Goal: Task Accomplishment & Management: Use online tool/utility

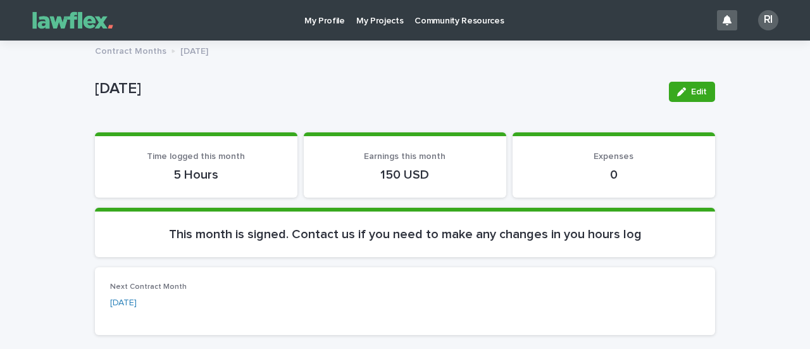
click at [380, 18] on p "My Projects" at bounding box center [379, 13] width 47 height 27
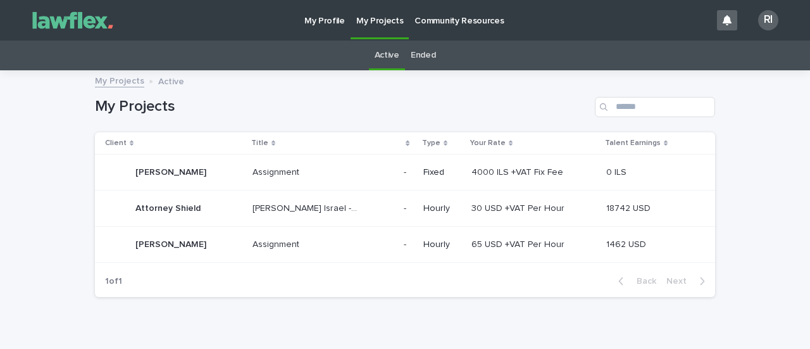
click at [190, 206] on p "Attorney Shield" at bounding box center [169, 207] width 68 height 13
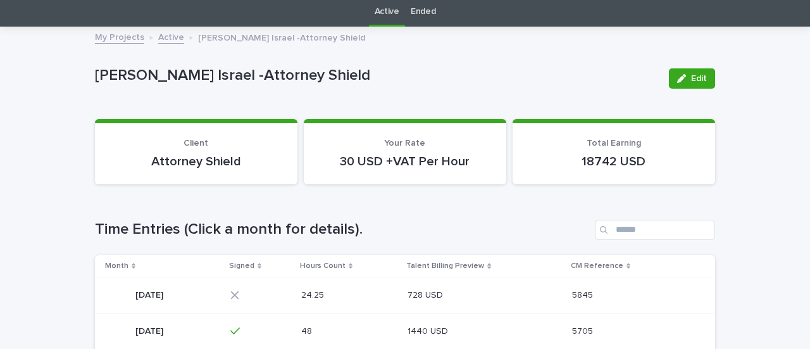
scroll to position [63, 0]
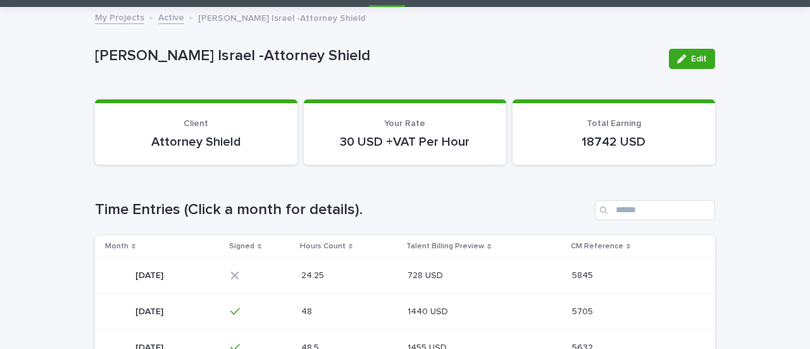
click at [166, 278] on p "[DATE]" at bounding box center [150, 274] width 30 height 13
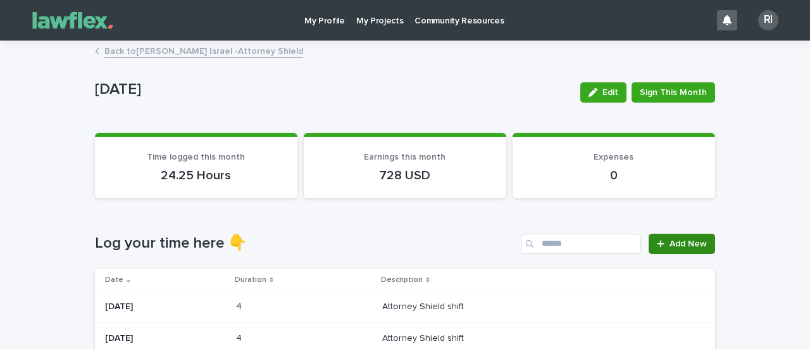
click at [635, 242] on div at bounding box center [663, 243] width 13 height 9
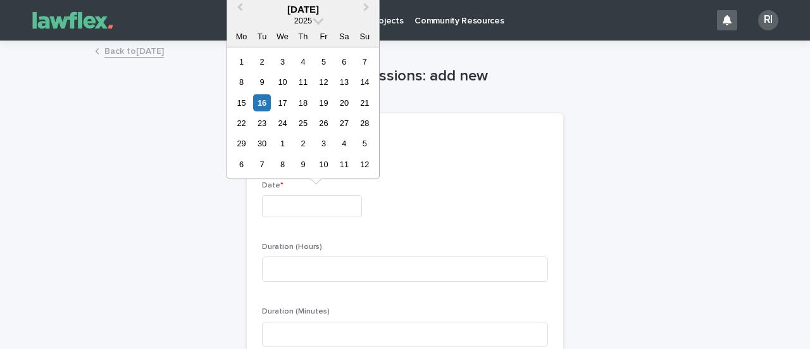
click at [333, 201] on input "text" at bounding box center [312, 206] width 100 height 22
click at [266, 98] on div "16" at bounding box center [261, 102] width 17 height 17
type input "*********"
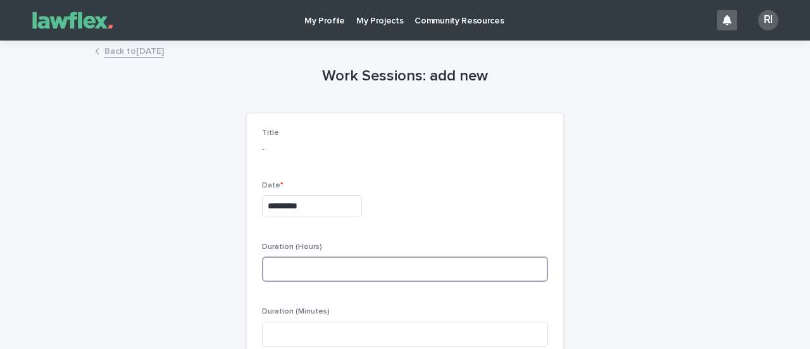
click at [298, 263] on input at bounding box center [405, 268] width 286 height 25
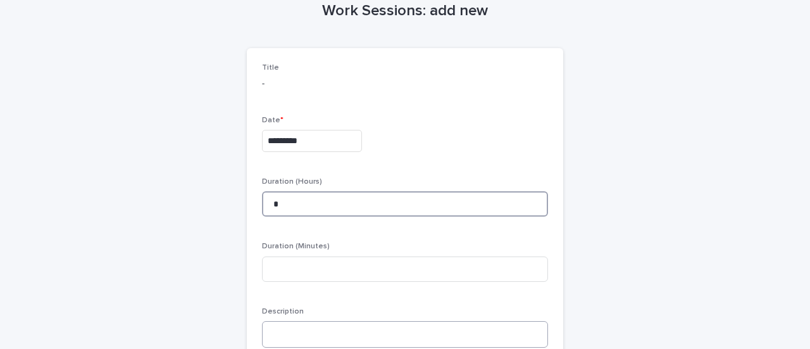
scroll to position [127, 0]
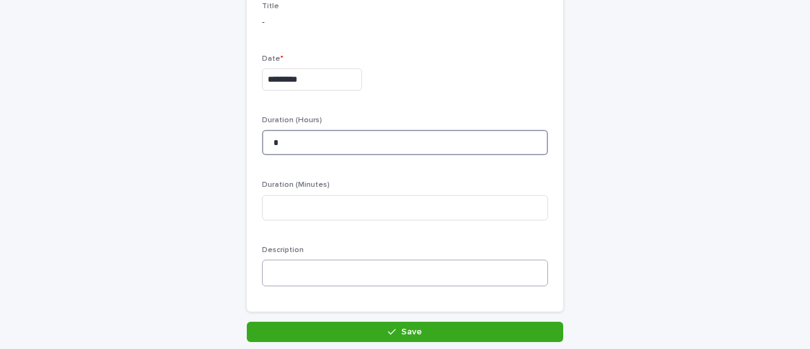
type input "*"
click at [296, 268] on textarea at bounding box center [405, 273] width 286 height 27
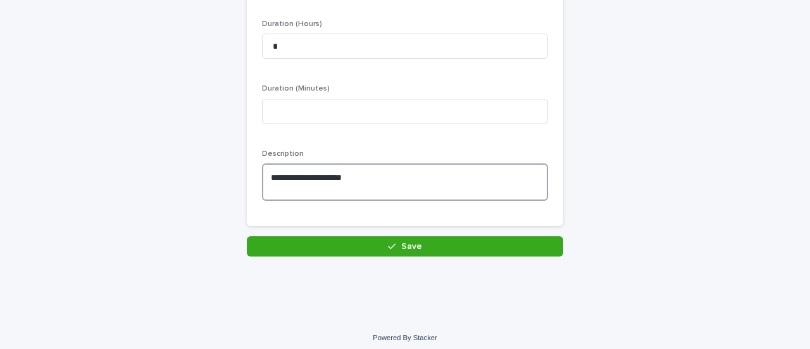
scroll to position [229, 0]
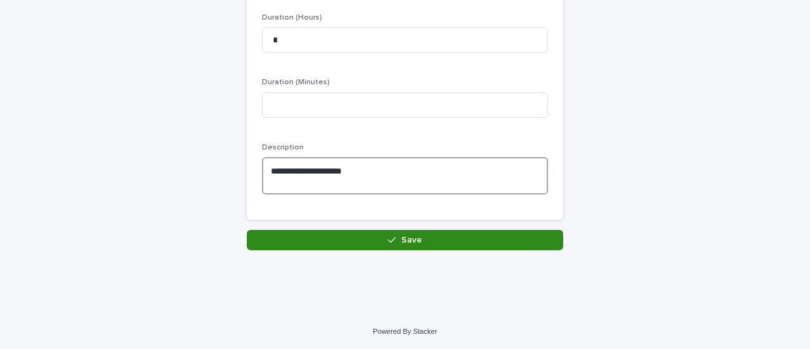
type textarea "**********"
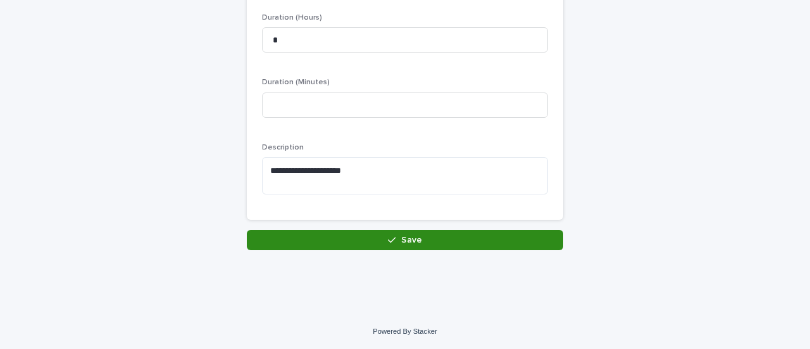
click at [373, 242] on button "Save" at bounding box center [405, 240] width 317 height 20
